Goal: Information Seeking & Learning: Understand process/instructions

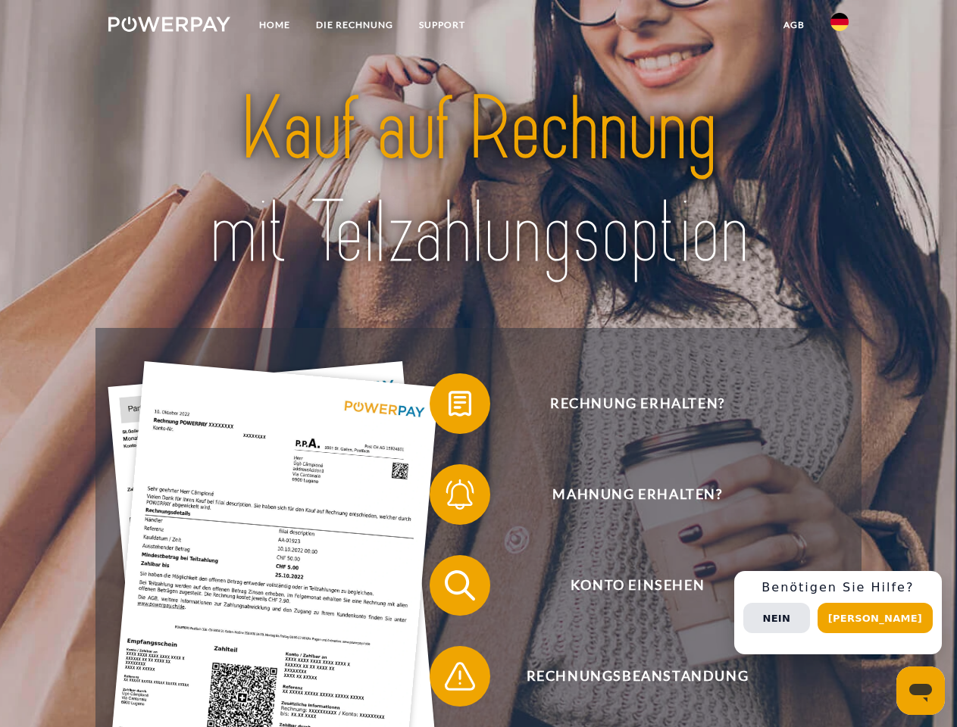
click at [169, 27] on img at bounding box center [169, 24] width 122 height 15
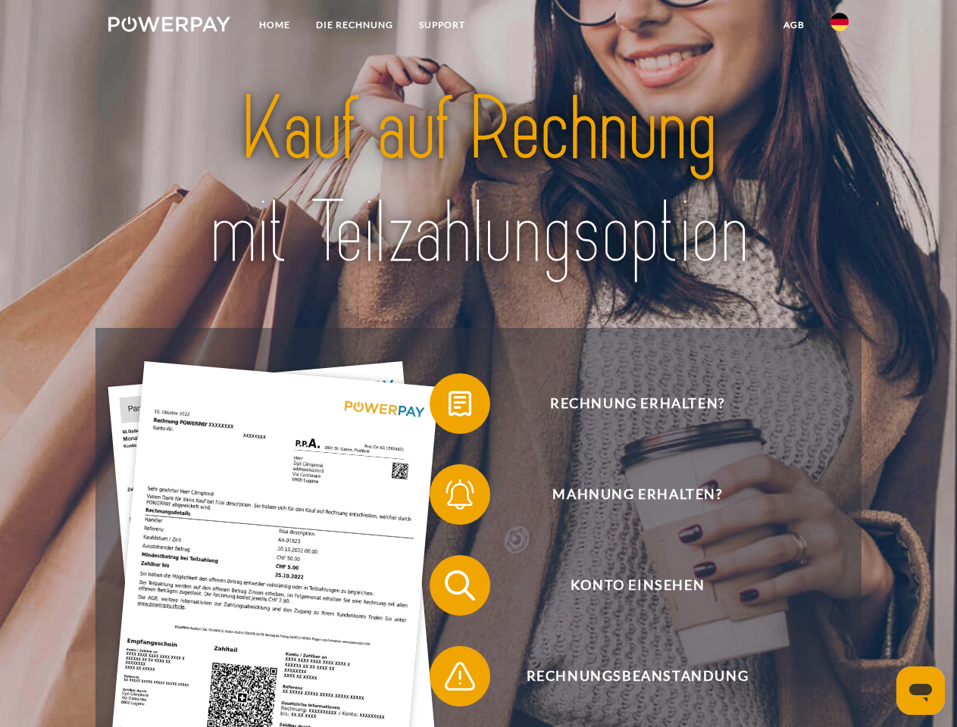
click at [839, 27] on img at bounding box center [839, 22] width 18 height 18
click at [793, 25] on link "agb" at bounding box center [794, 24] width 47 height 27
click at [449, 407] on span at bounding box center [437, 404] width 76 height 76
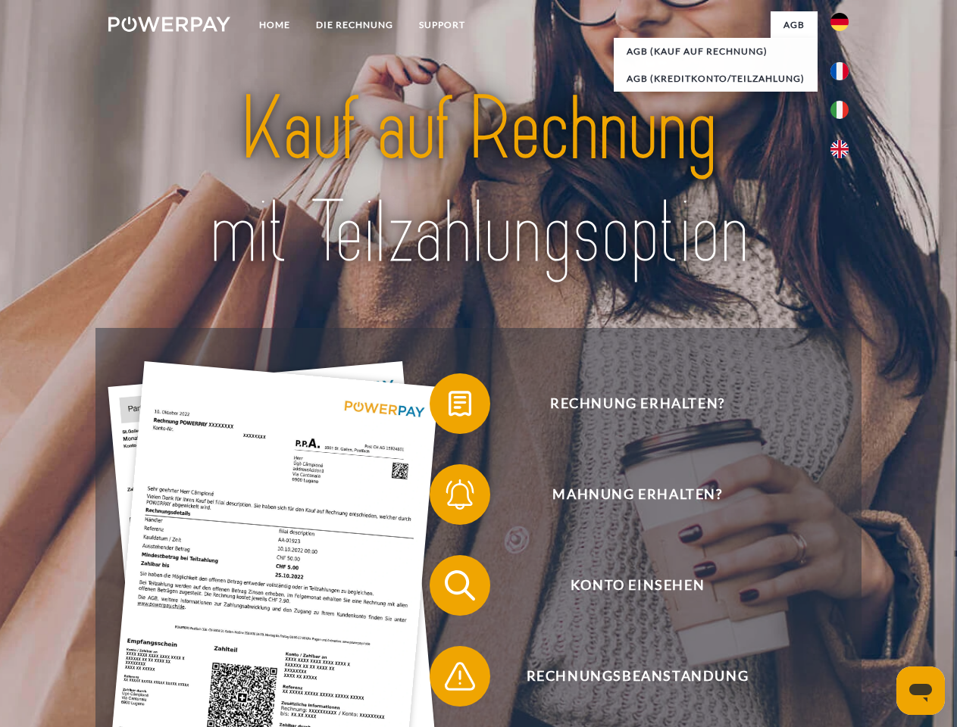
click at [449, 498] on div "Rechnung erhalten? Mahnung erhalten? Konto einsehen" at bounding box center [477, 631] width 765 height 606
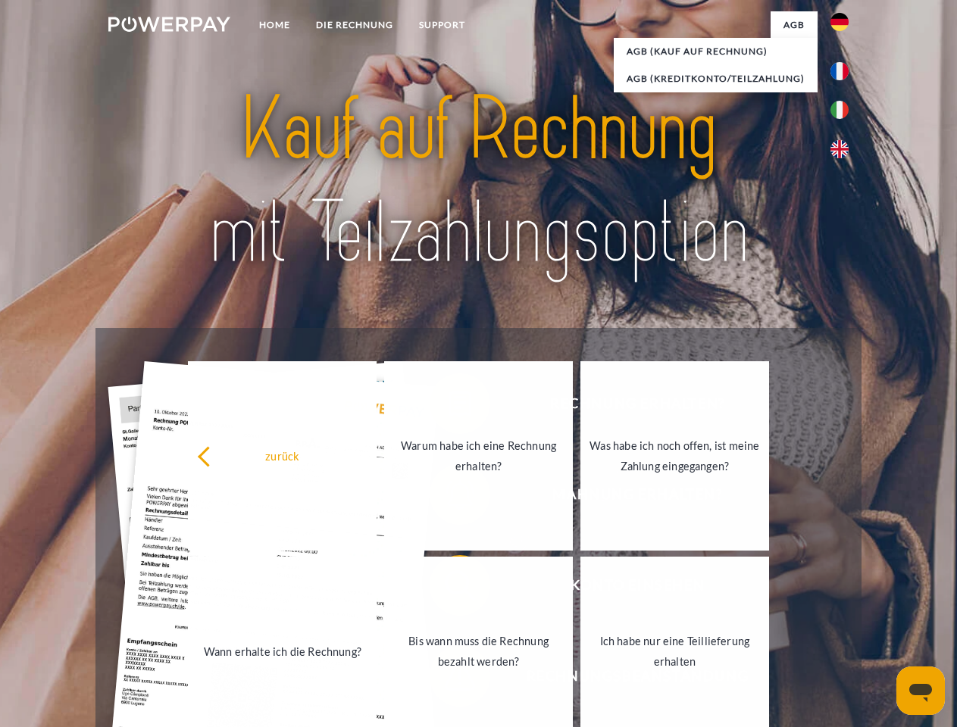
click at [449, 589] on link "Bis wann muss die Rechnung bezahlt werden?" at bounding box center [478, 651] width 189 height 189
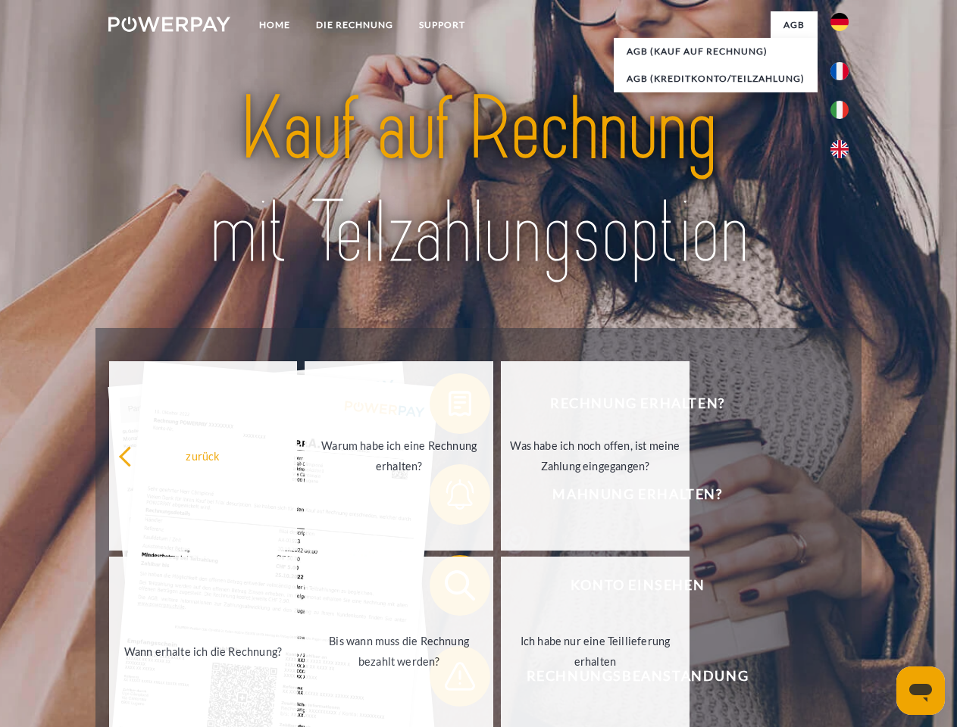
click at [449, 680] on span at bounding box center [437, 677] width 76 height 76
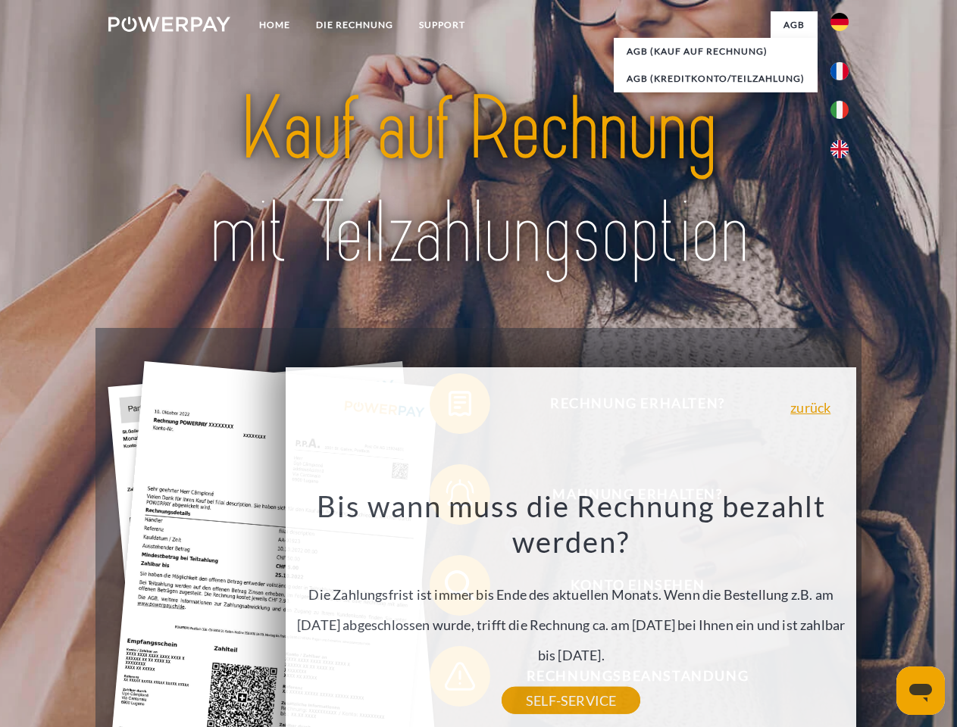
click at [843, 613] on div "Rechnung erhalten? Mahnung erhalten? Konto einsehen" at bounding box center [477, 631] width 765 height 606
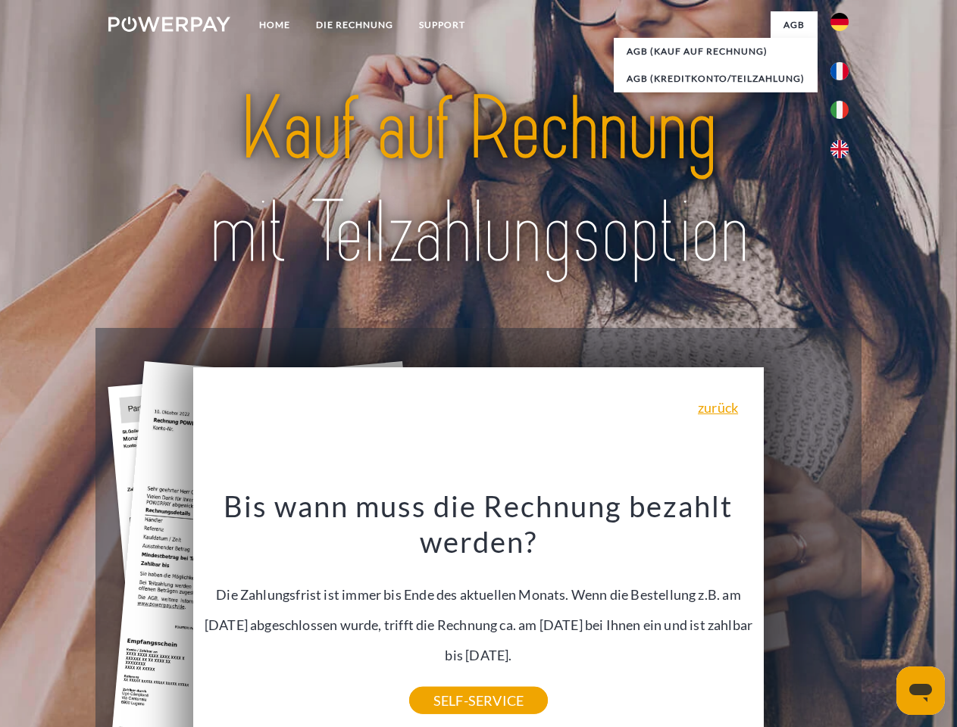
click at [806, 616] on span "Konto einsehen" at bounding box center [637, 585] width 371 height 61
click at [880, 618] on header "Home DIE RECHNUNG SUPPORT" at bounding box center [478, 523] width 957 height 1046
